Goal: Find specific page/section: Find specific page/section

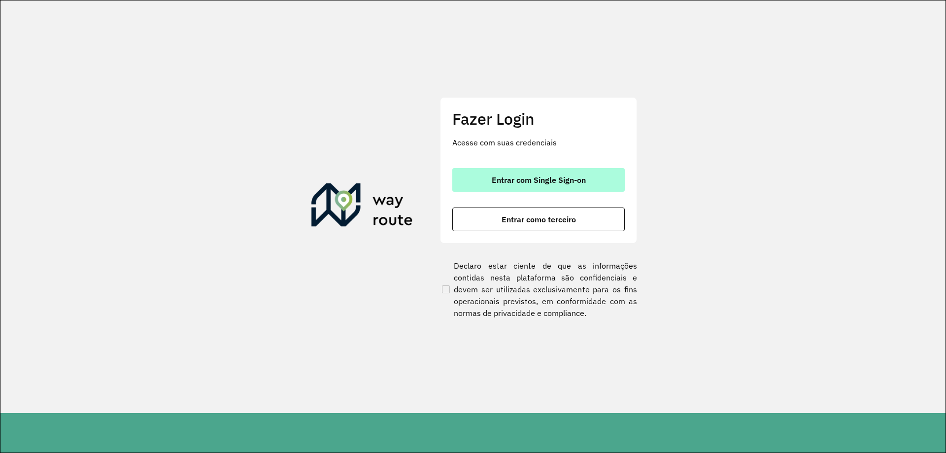
click at [584, 178] on span "Entrar com Single Sign-on" at bounding box center [539, 180] width 94 height 8
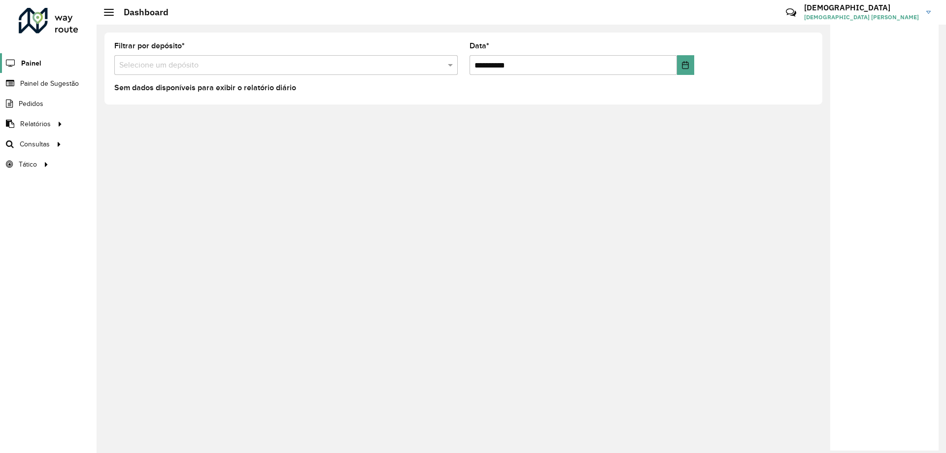
click at [32, 65] on span "Painel" at bounding box center [31, 63] width 20 height 10
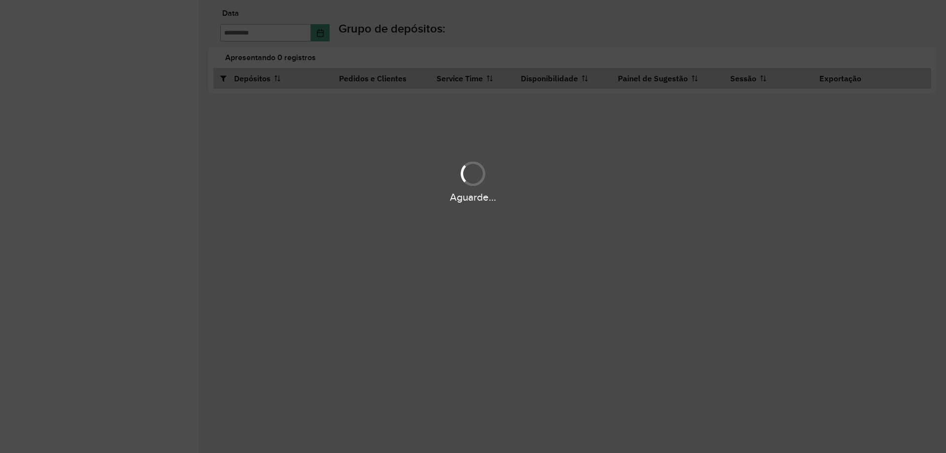
type input "**********"
